Goal: Find specific page/section

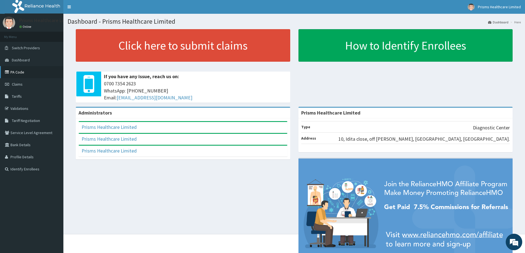
click at [24, 71] on link "PA Code" at bounding box center [31, 72] width 63 height 12
click at [18, 72] on link "PA Code" at bounding box center [31, 72] width 63 height 12
